Goal: Complete application form: Complete application form

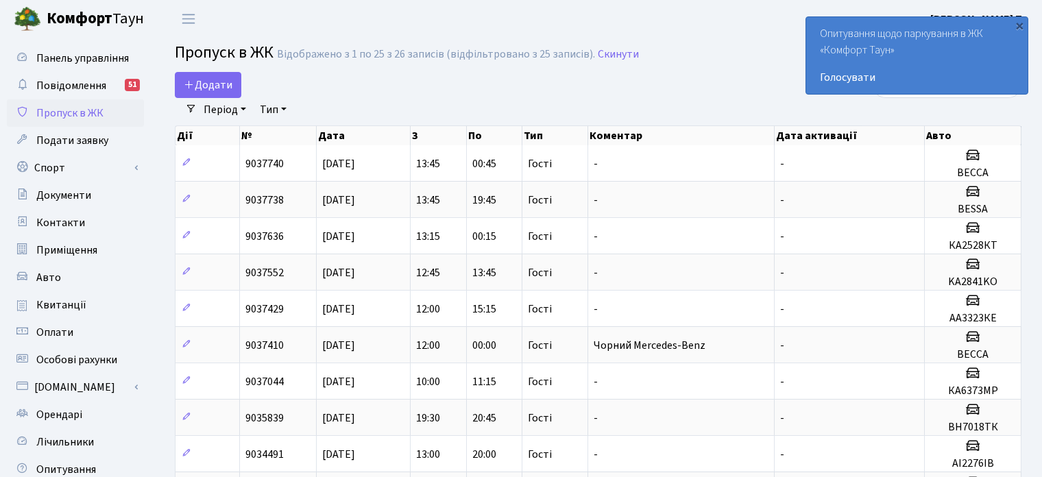
select select "25"
click at [227, 85] on span "Додати" at bounding box center [208, 84] width 49 height 15
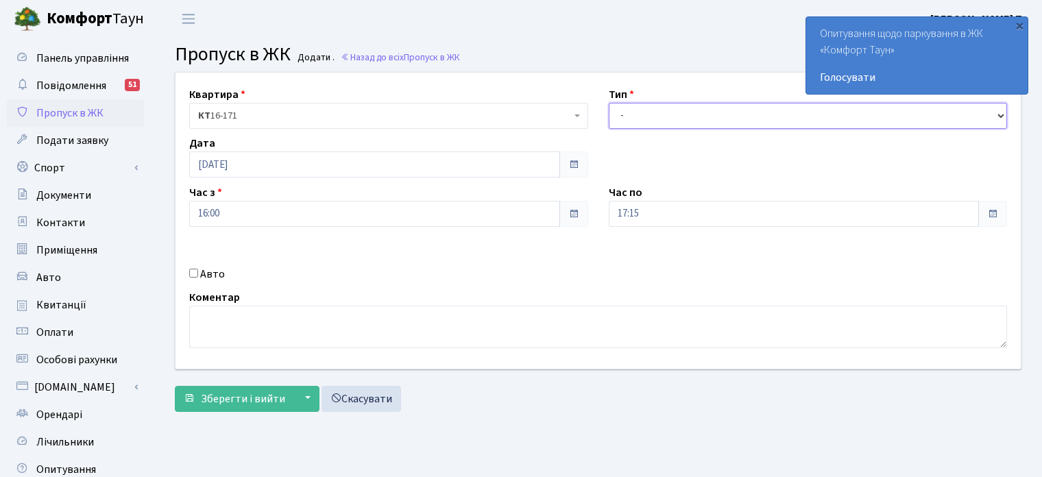
click at [667, 119] on select "- Доставка Таксі Гості Сервіс" at bounding box center [808, 116] width 399 height 26
select select "3"
click at [609, 103] on select "- Доставка Таксі Гості Сервіс" at bounding box center [808, 116] width 399 height 26
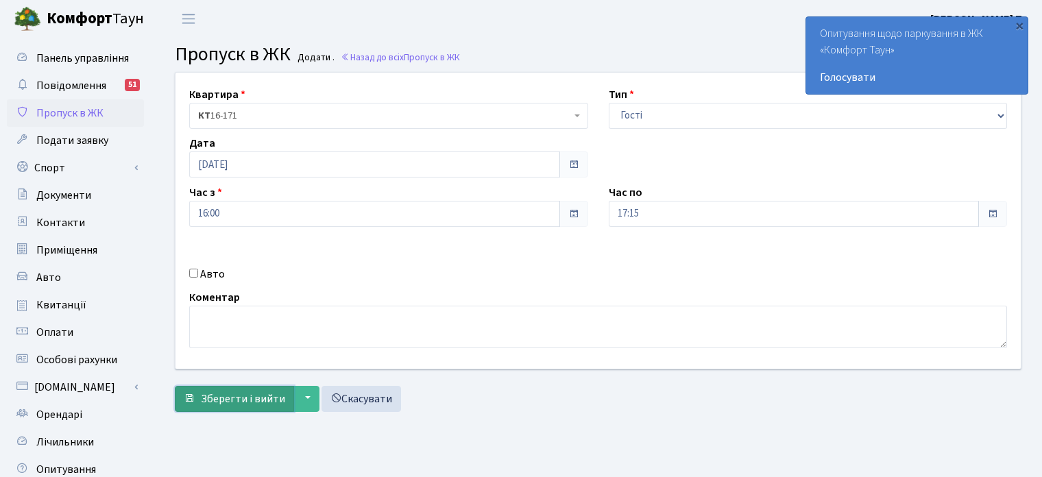
click at [235, 401] on span "Зберегти і вийти" at bounding box center [243, 399] width 84 height 15
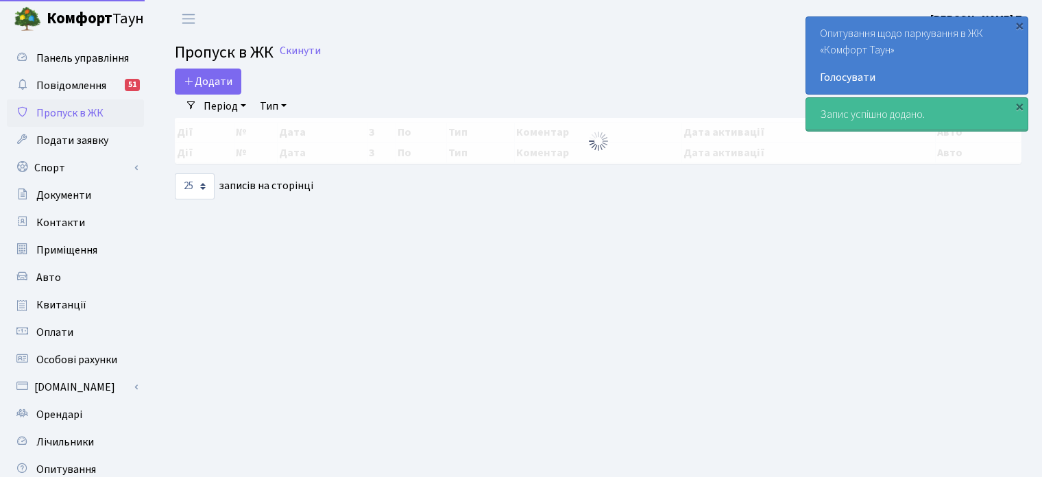
select select "25"
